Goal: Information Seeking & Learning: Check status

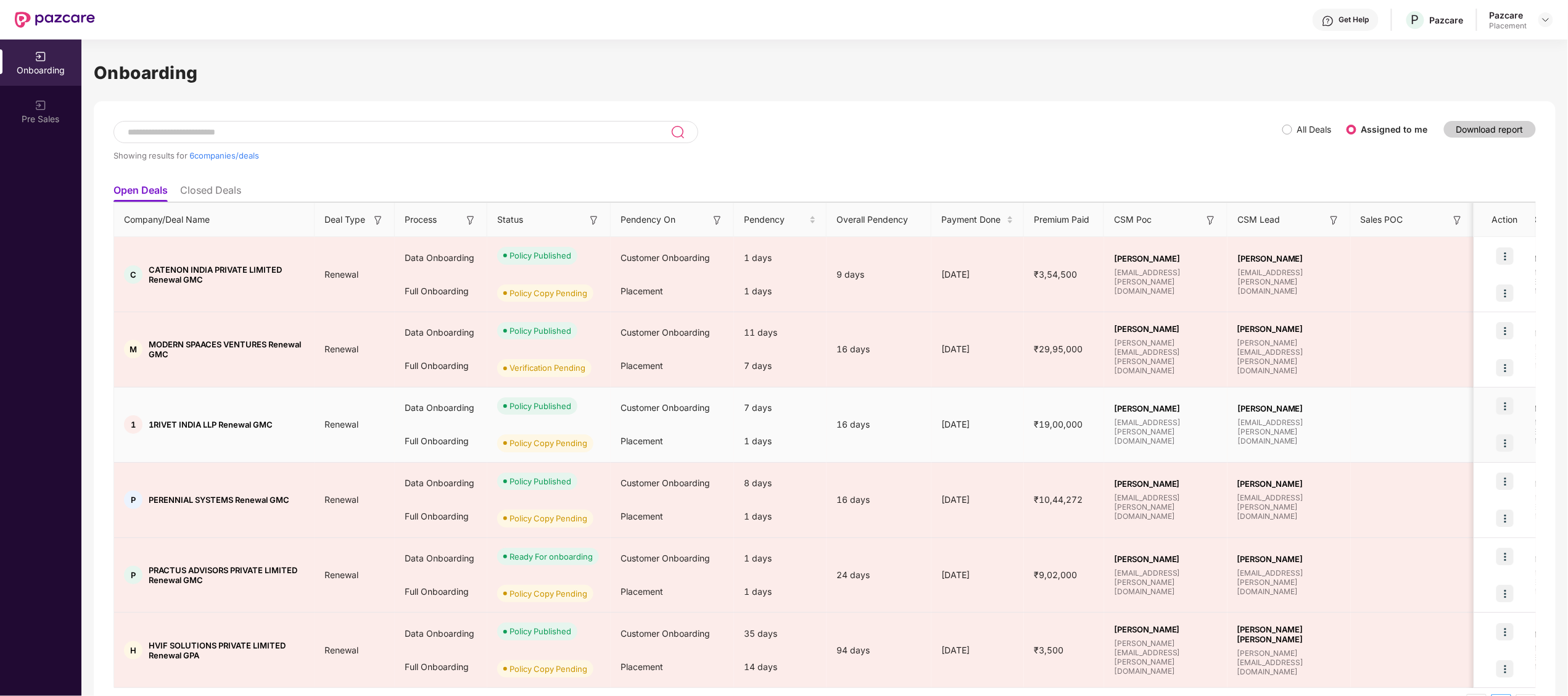
scroll to position [38, 0]
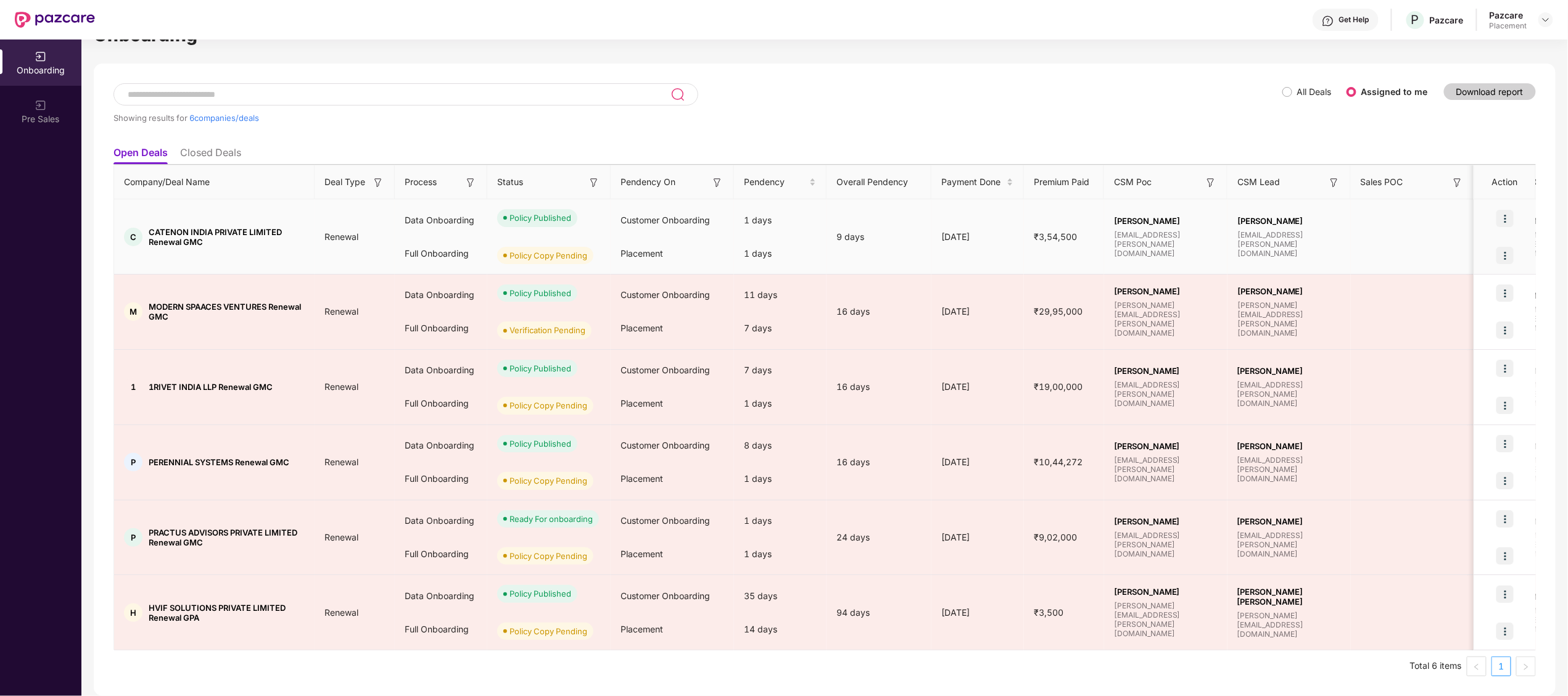
click at [167, 230] on span "CATENON INDIA PRIVATE LIMITED Renewal GMC" at bounding box center [227, 237] width 156 height 20
copy span "CATENON"
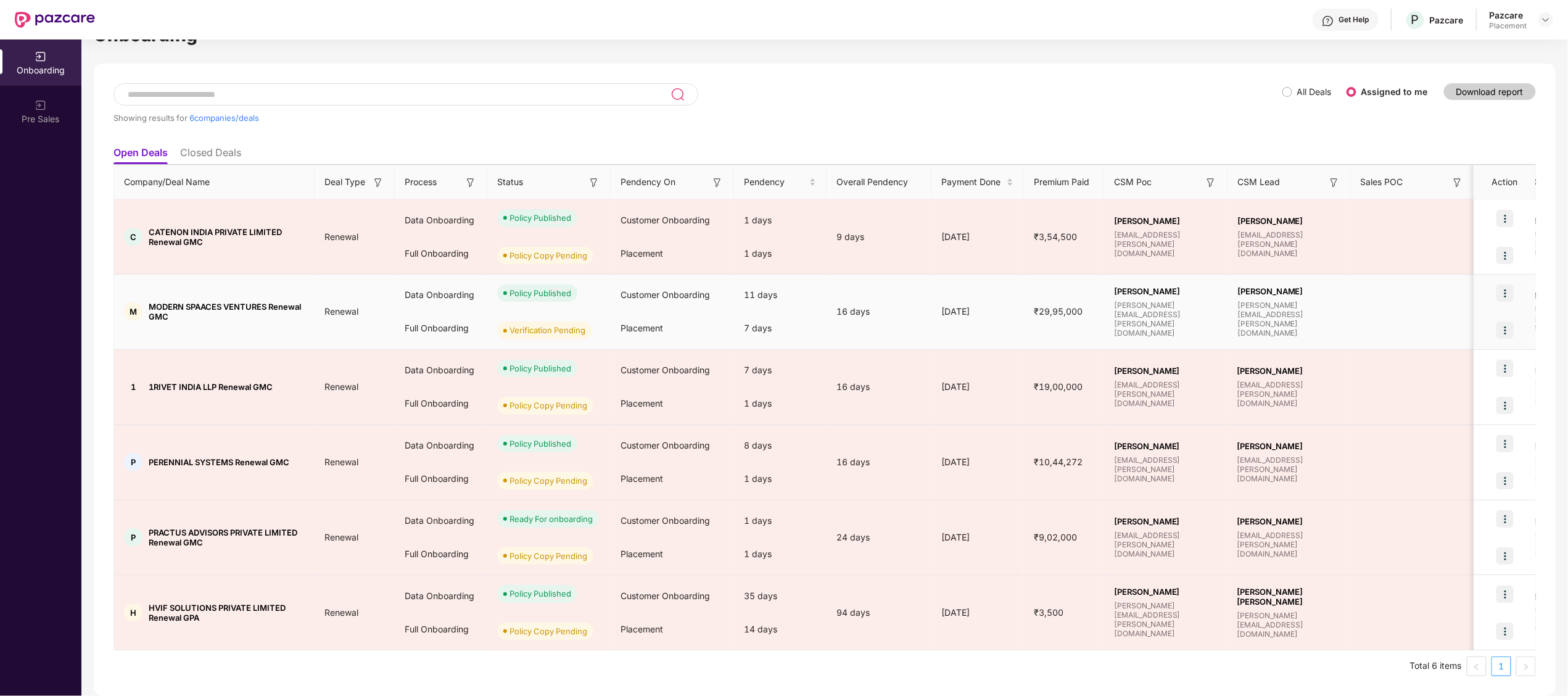
click at [255, 274] on td "M MODERN SPAACES VENTURES Renewal GMC" at bounding box center [214, 312] width 200 height 75
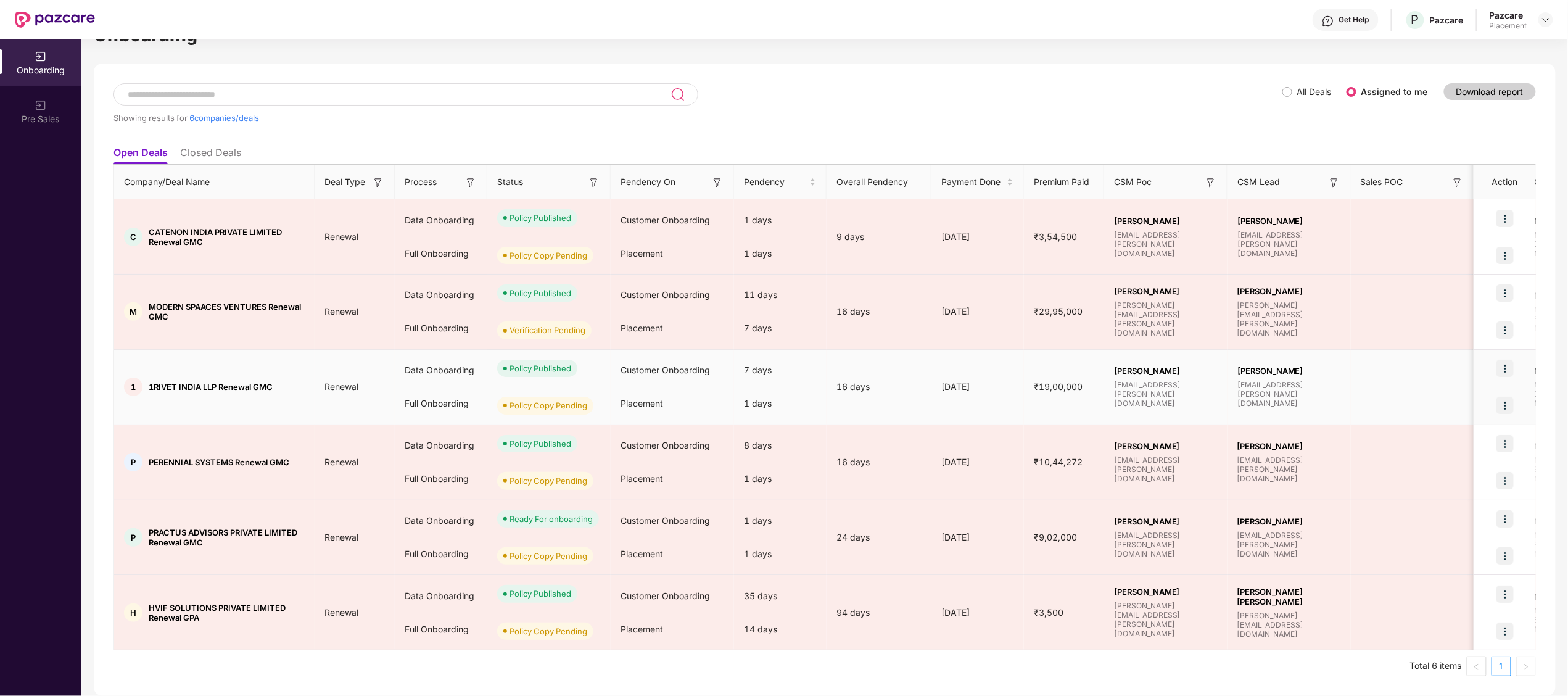
click at [786, 422] on td "7 days 1 days" at bounding box center [780, 387] width 93 height 75
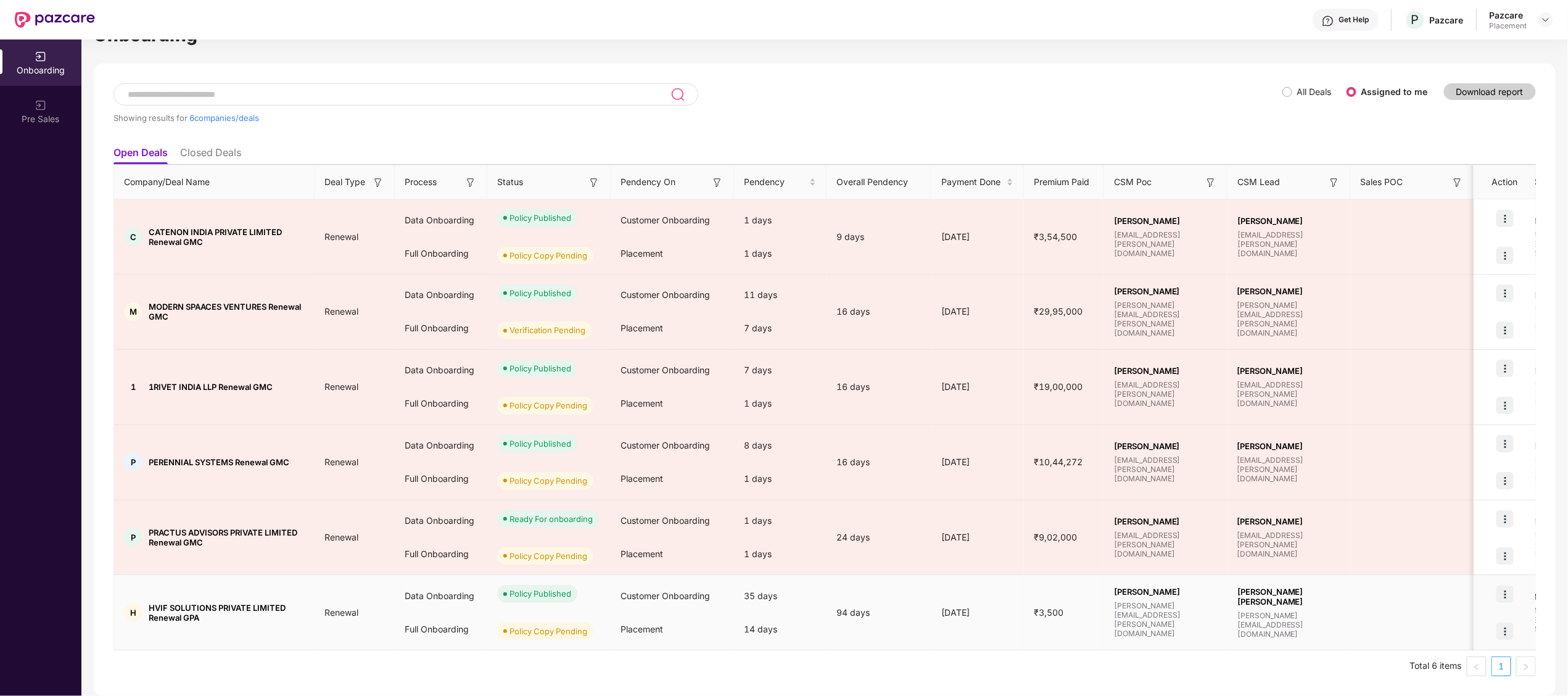
scroll to position [38, 0]
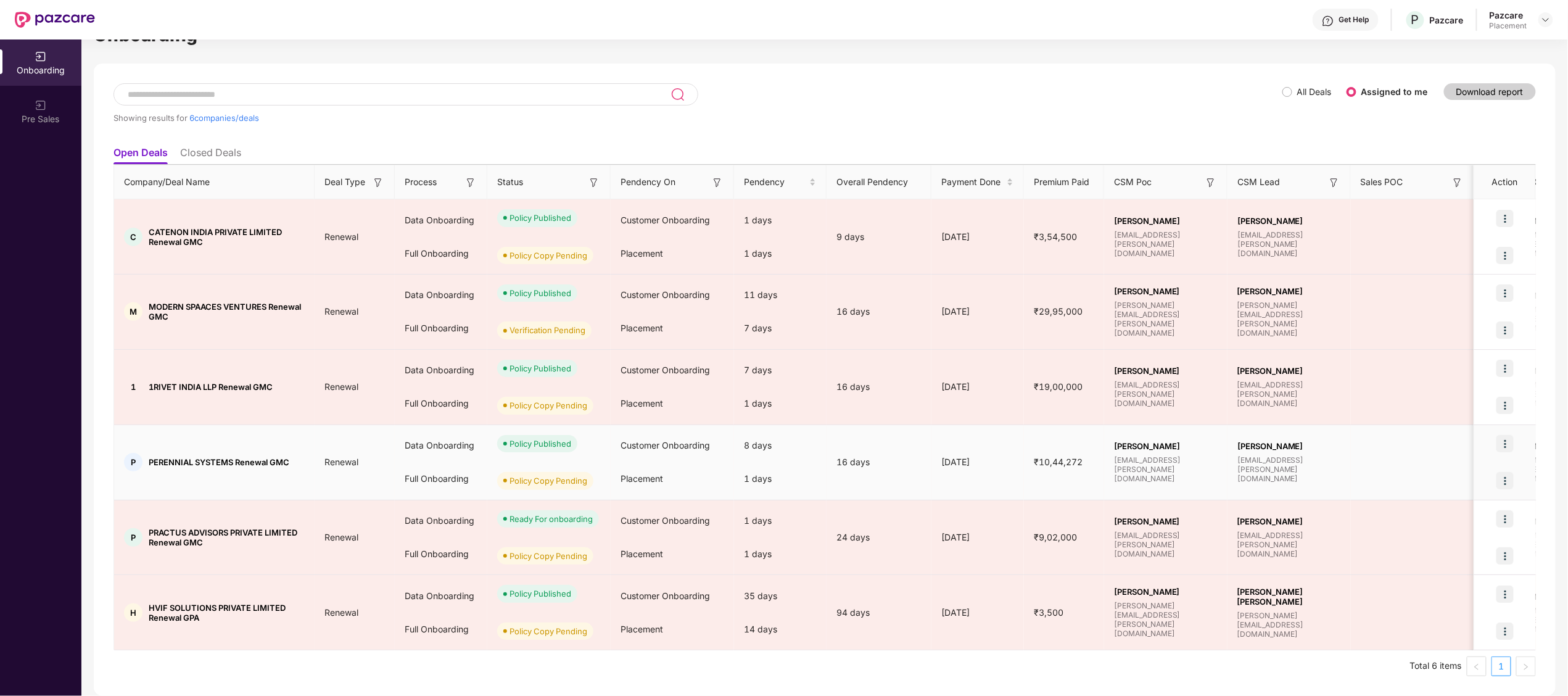
click at [166, 463] on span "PERENNIAL SYSTEMS Renewal GMC" at bounding box center [219, 462] width 141 height 10
copy span "PERENNIAL"
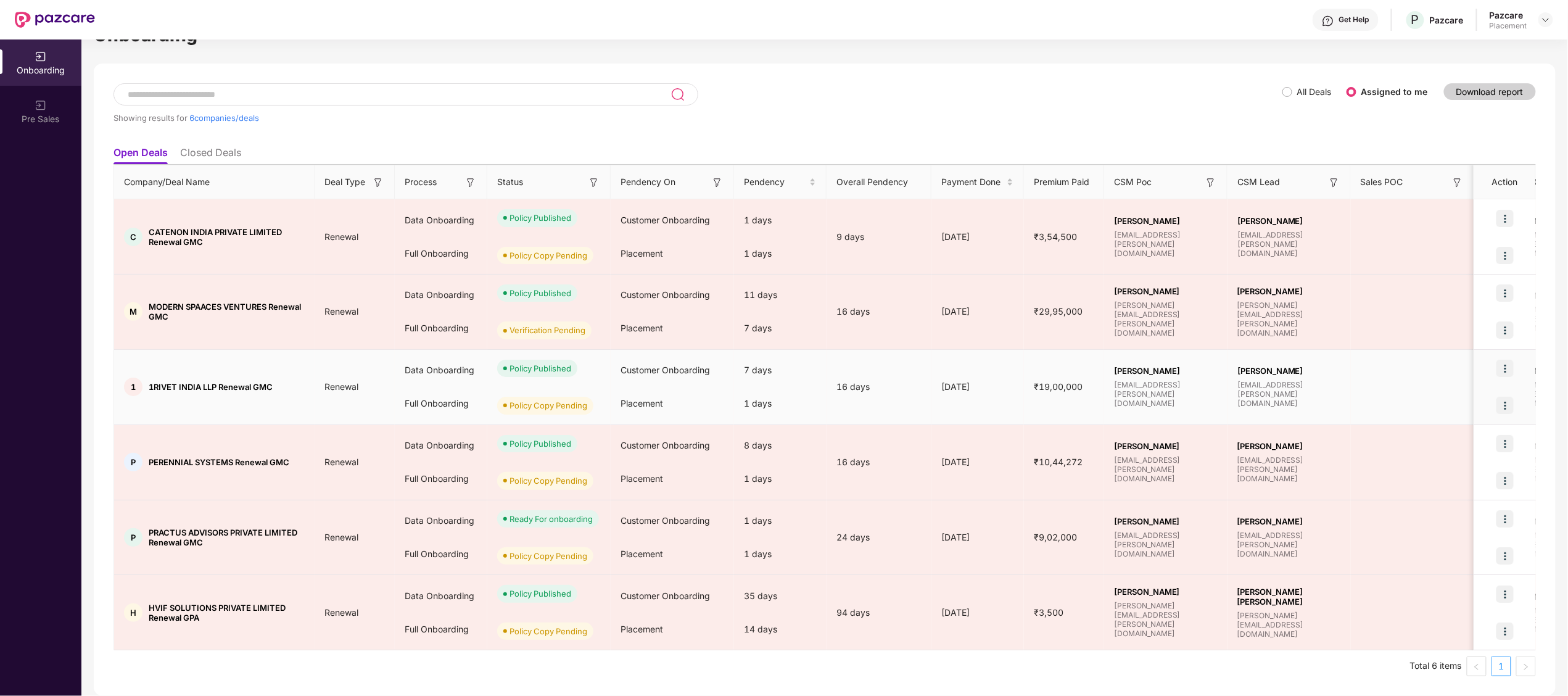
click at [156, 386] on span "1RIVET INDIA LLP Renewal GMC" at bounding box center [211, 387] width 124 height 10
copy span "1RIVET"
